Goal: Transaction & Acquisition: Purchase product/service

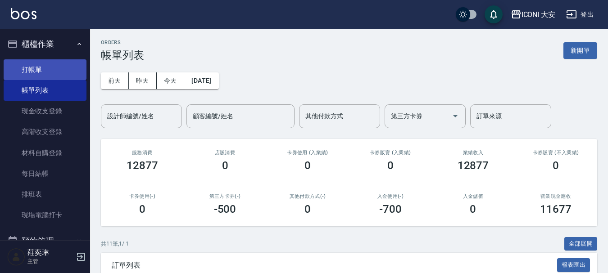
click at [48, 69] on link "打帳單" at bounding box center [45, 69] width 83 height 21
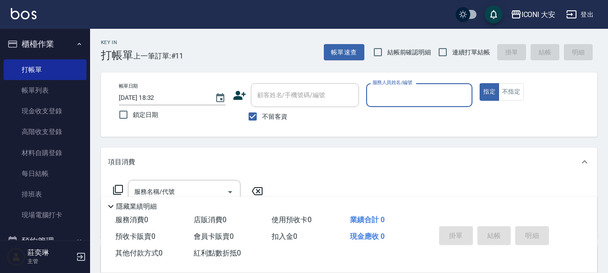
drag, startPoint x: 390, startPoint y: 95, endPoint x: 393, endPoint y: 102, distance: 7.5
click at [391, 95] on input "服務人員姓名/編號" at bounding box center [419, 95] width 99 height 16
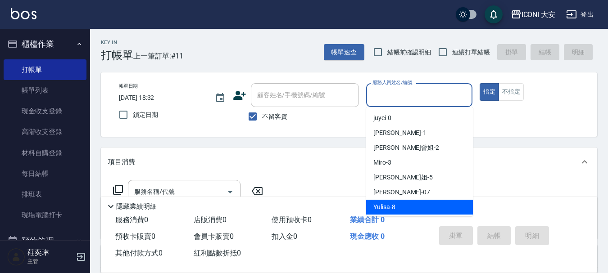
click at [390, 210] on span "Yulisa -8" at bounding box center [384, 207] width 22 height 9
type input "Yulisa-8"
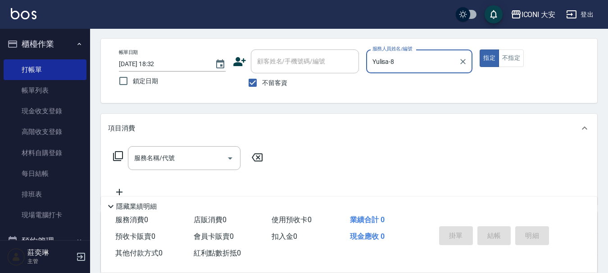
scroll to position [90, 0]
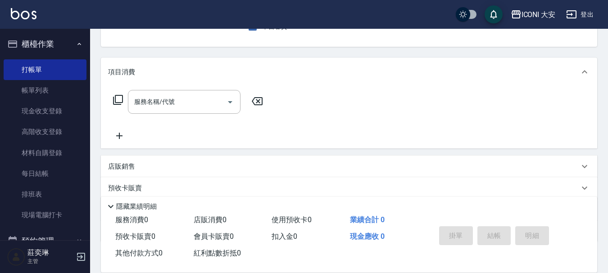
click at [122, 96] on icon at bounding box center [118, 100] width 10 height 10
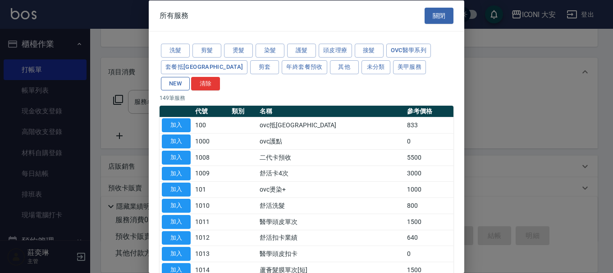
click at [190, 77] on button "NEW" at bounding box center [175, 84] width 29 height 14
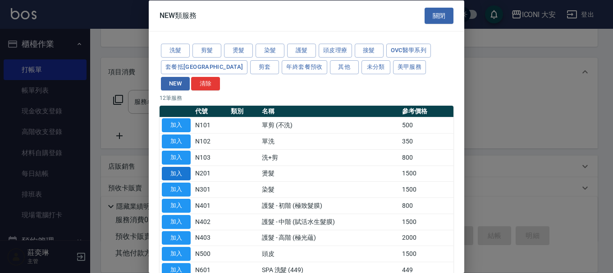
click at [177, 167] on button "加入" at bounding box center [176, 174] width 29 height 14
type input "燙髮(N201)"
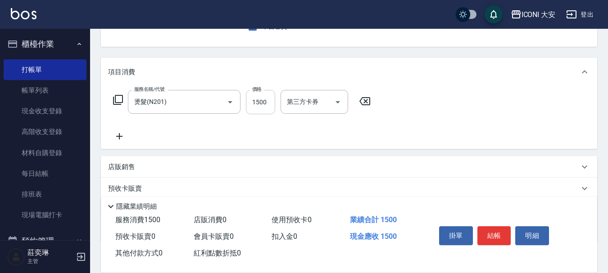
click at [266, 104] on input "1500" at bounding box center [260, 102] width 29 height 24
type input "2480"
click at [499, 231] on button "結帳" at bounding box center [494, 236] width 34 height 19
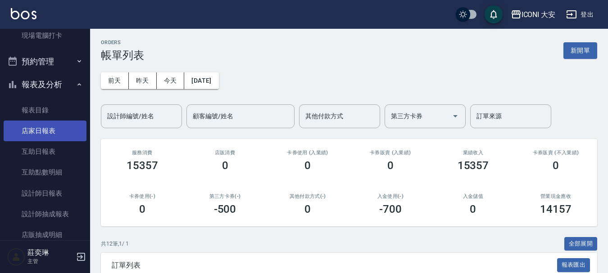
scroll to position [180, 0]
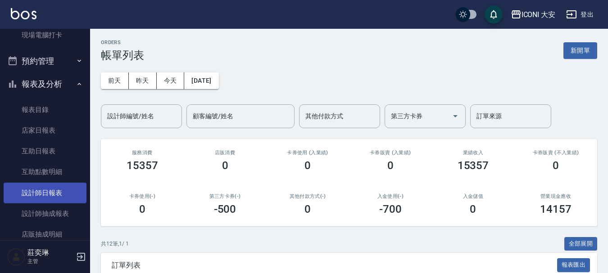
click at [43, 190] on link "設計師日報表" at bounding box center [45, 193] width 83 height 21
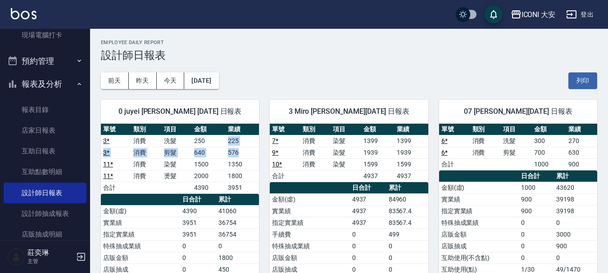
drag, startPoint x: 223, startPoint y: 146, endPoint x: 250, endPoint y: 154, distance: 28.2
click at [250, 154] on tbody "3 * 消費 洗髮 250 225 3 * 消費 剪髮 640 576 11 * 消費 染髮 1500 1350 11 * 消費 燙髮 2000 1800 合…" at bounding box center [180, 164] width 158 height 59
click at [250, 154] on td "576" at bounding box center [242, 153] width 33 height 12
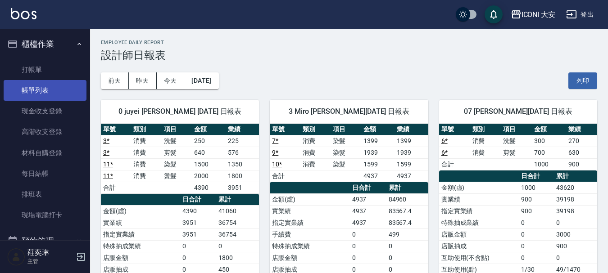
click at [33, 89] on link "帳單列表" at bounding box center [45, 90] width 83 height 21
